Goal: Information Seeking & Learning: Learn about a topic

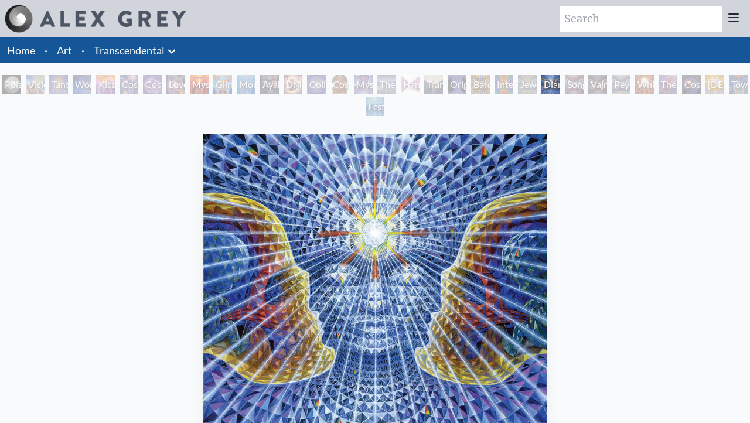
click at [648, 97] on div "Polar Unity Spiral Visionary Origin of Language Tantra Wonder Kiss of the [MEDI…" at bounding box center [375, 97] width 750 height 45
click at [302, 82] on div "DMT - The Spirit Molecule" at bounding box center [293, 84] width 19 height 19
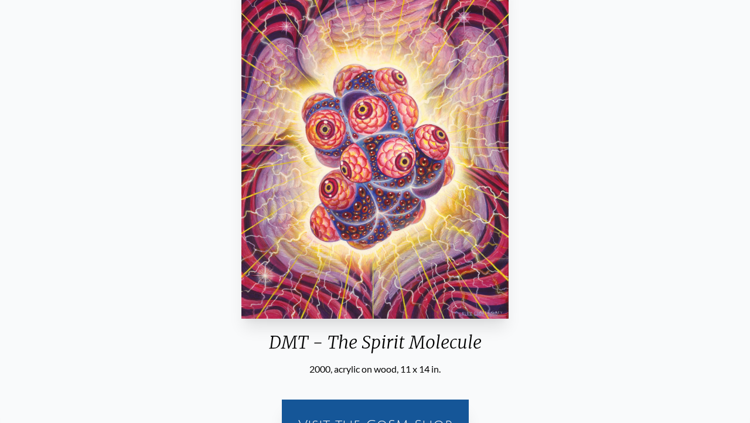
scroll to position [233, 0]
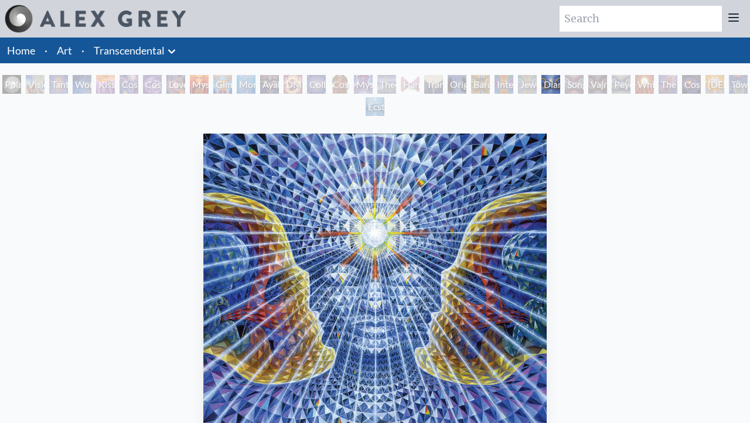
click at [620, 128] on div "Diamond Being 2003, oil on wood, 24 x 24 in. Visit the CoSM Shop" at bounding box center [375, 372] width 750 height 504
click at [547, 111] on div "Polar Unity Spiral Visionary Origin of Language Tantra Wonder Kiss of the [MEDI…" at bounding box center [375, 97] width 750 height 45
click at [561, 172] on div "Diamond Being 2003, oil on wood, 24 x 24 in. Visit the CoSM Shop" at bounding box center [374, 371] width 731 height 485
click at [311, 87] on div "Collective Vision" at bounding box center [316, 84] width 19 height 19
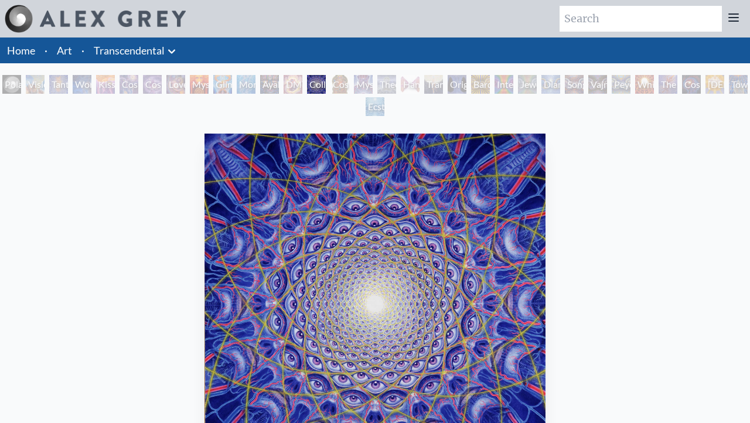
click at [537, 88] on div "Jewel Being" at bounding box center [527, 84] width 19 height 19
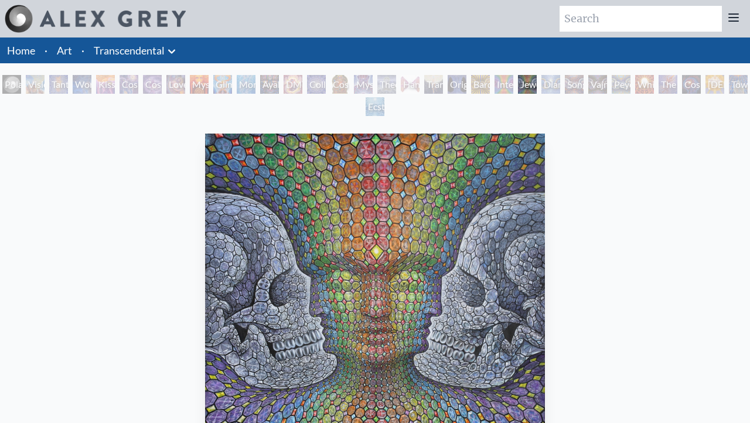
click at [585, 88] on div "Polar Unity Spiral Visionary Origin of Language Tantra Wonder Kiss of the [MEDI…" at bounding box center [375, 97] width 750 height 45
click at [571, 83] on div "Polar Unity Spiral Visionary Origin of Language Tantra Wonder Kiss of the [MEDI…" at bounding box center [375, 97] width 750 height 45
click at [556, 84] on div "Diamond Being" at bounding box center [550, 84] width 19 height 19
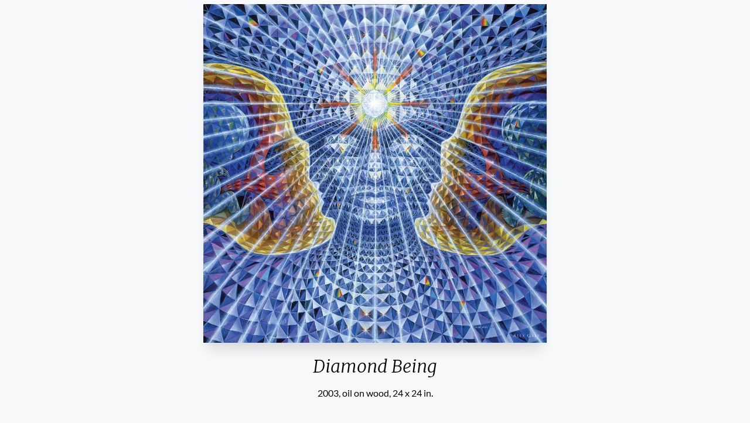
scroll to position [63, 0]
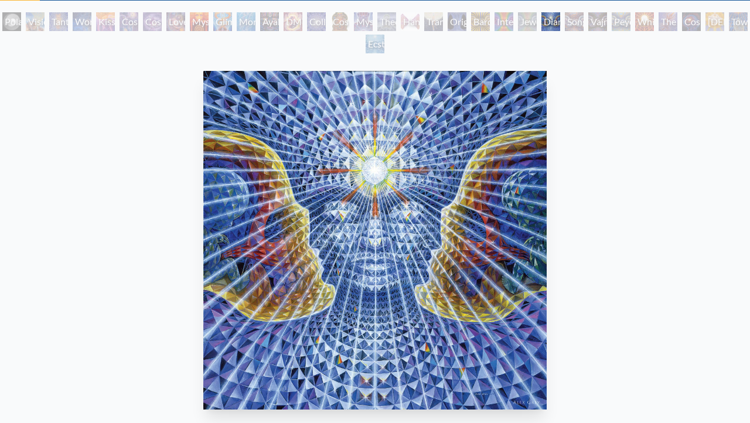
click at [591, 22] on div "Vajra Being" at bounding box center [597, 21] width 19 height 19
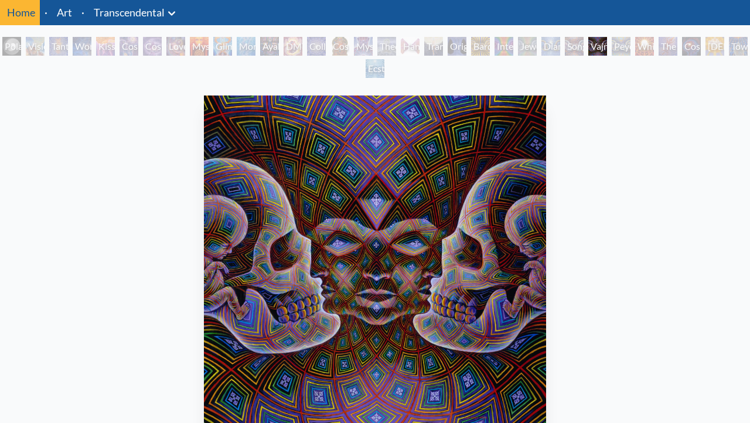
scroll to position [5, 0]
